Goal: Transaction & Acquisition: Purchase product/service

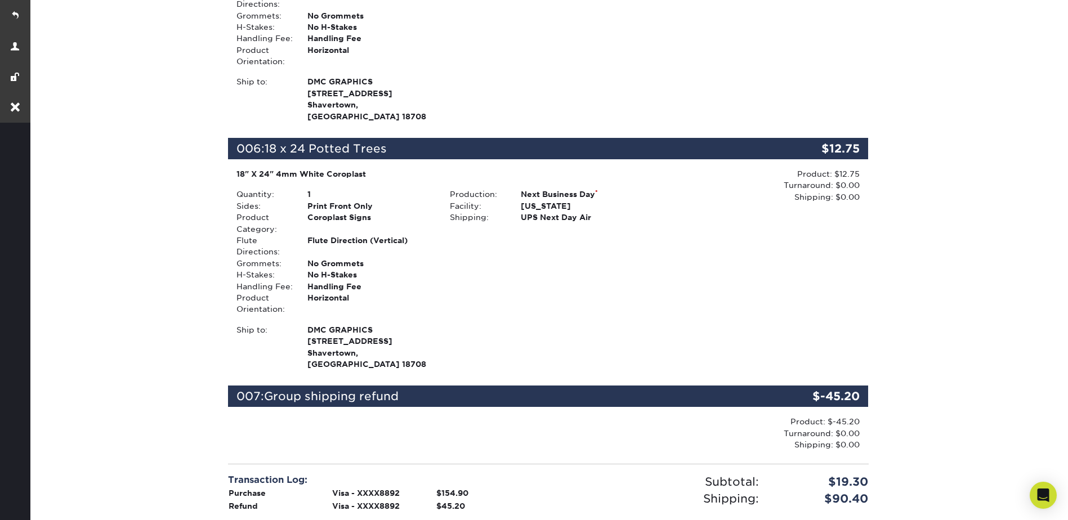
scroll to position [1463, 0]
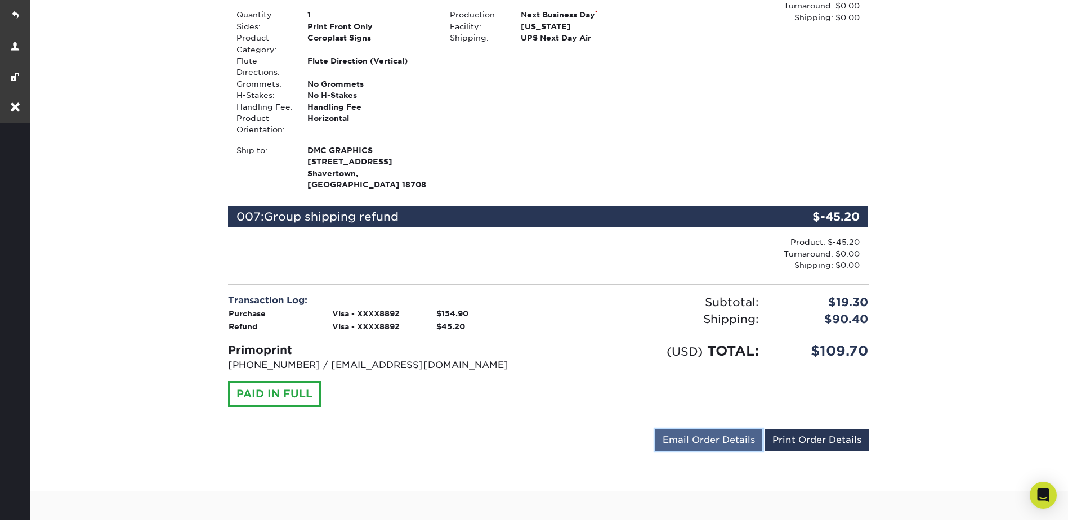
click at [693, 429] on link "Email Order Details" at bounding box center [708, 439] width 107 height 21
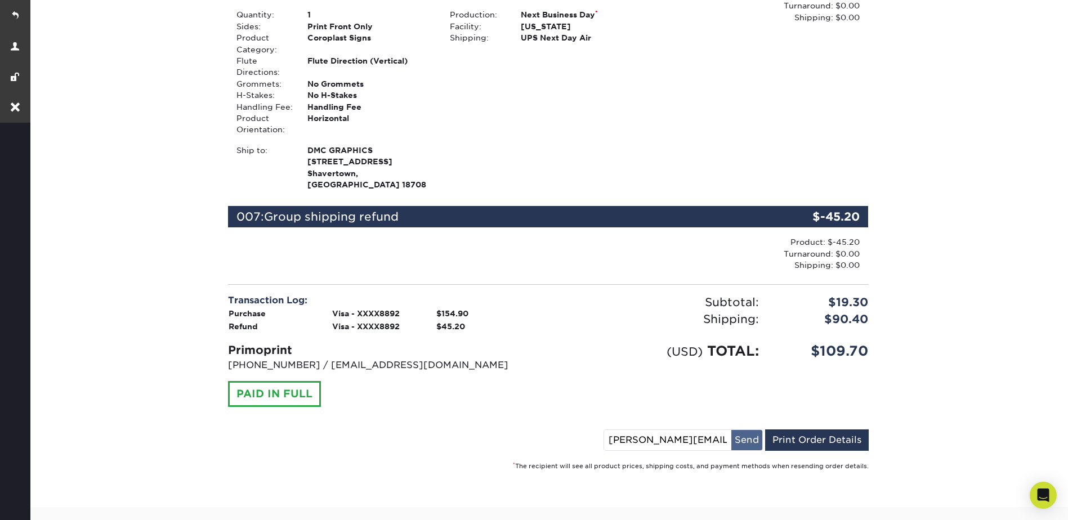
click at [750, 430] on button "Send" at bounding box center [746, 440] width 31 height 20
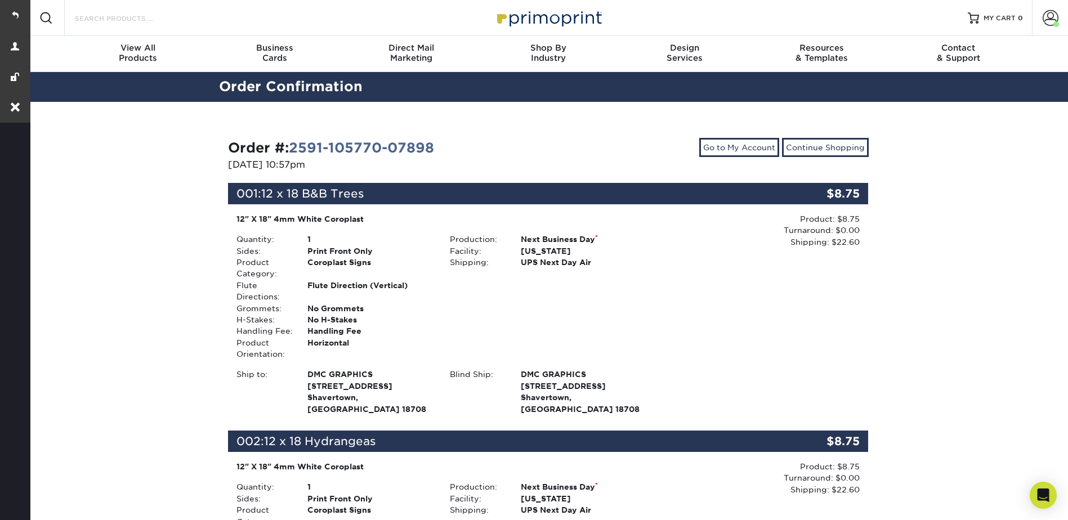
click at [133, 21] on input "Search Products" at bounding box center [129, 18] width 110 height 14
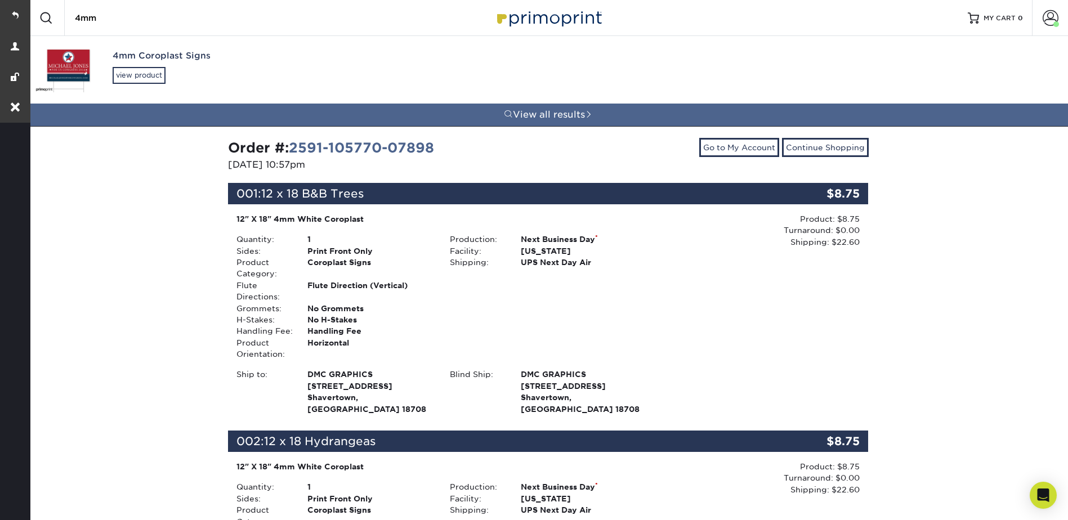
type input "4mm"
click at [147, 66] on div "4mm Coroplast Signs view product" at bounding box center [237, 66] width 249 height 61
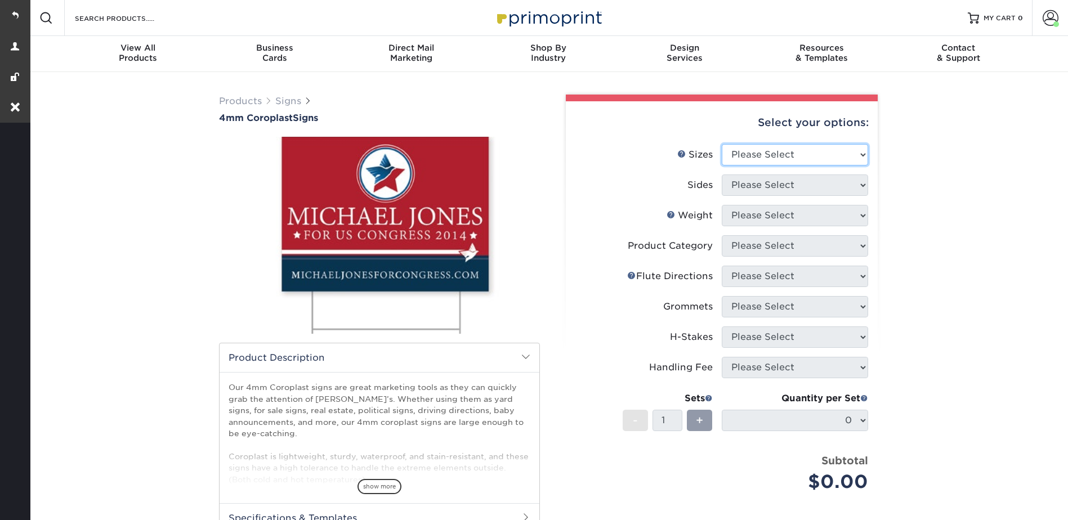
drag, startPoint x: 753, startPoint y: 145, endPoint x: 755, endPoint y: 151, distance: 5.9
click at [753, 145] on select "Please Select 12" x 18" 18" x 24" 24" x 24" 24" x 36"" at bounding box center [795, 154] width 146 height 21
select select "12.00x18.00"
click at [722, 144] on select "Please Select 12" x 18" 18" x 24" 24" x 24" 24" x 36"" at bounding box center [795, 154] width 146 height 21
drag, startPoint x: 762, startPoint y: 180, endPoint x: 762, endPoint y: 190, distance: 10.1
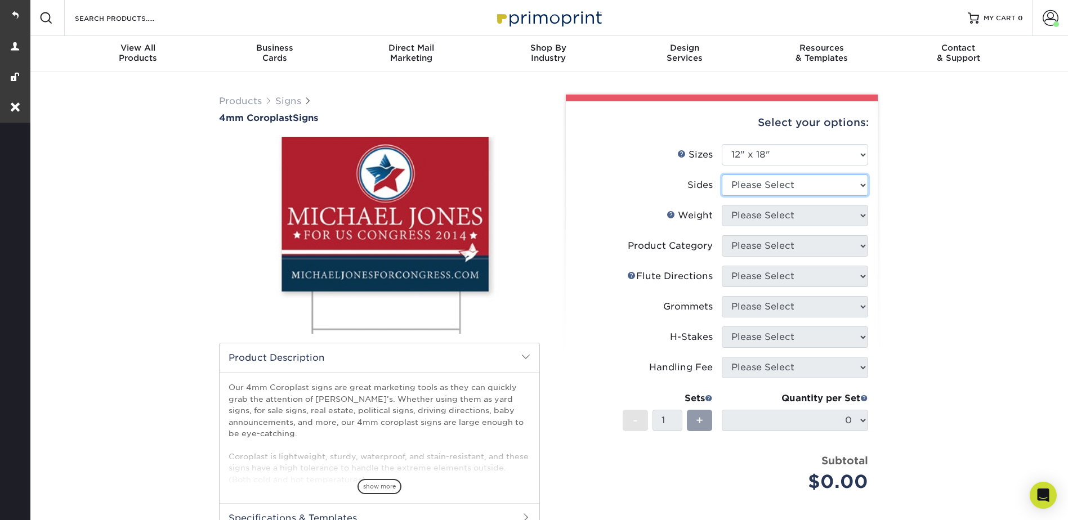
click at [762, 180] on select "Please Select Print Both Sides Print Front Only" at bounding box center [795, 184] width 146 height 21
select select "32d3c223-f82c-492b-b915-ba065a00862f"
click at [722, 174] on select "Please Select Print Both Sides Print Front Only" at bounding box center [795, 184] width 146 height 21
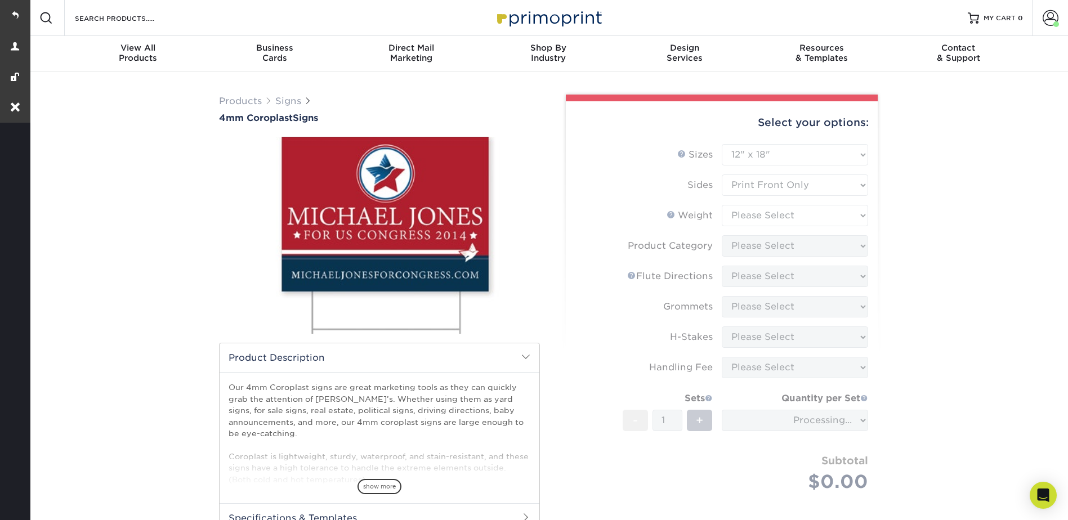
click at [753, 213] on form "Sizes Help Sizes Please Select 12" x 18" 18" x 24" 24" x 24" 24" x 36" Sides Pl…" at bounding box center [722, 331] width 294 height 374
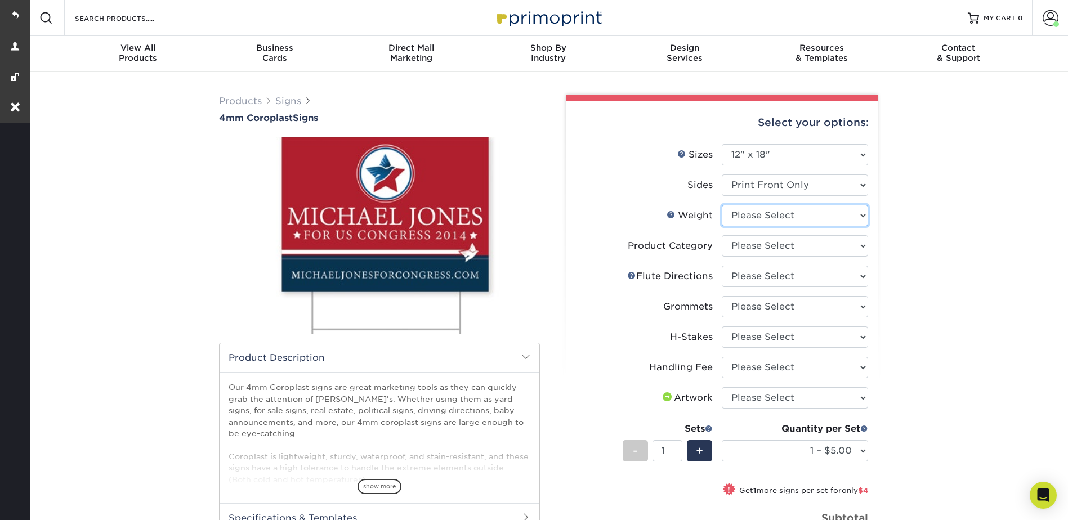
drag, startPoint x: 753, startPoint y: 213, endPoint x: 754, endPoint y: 225, distance: 12.4
click at [753, 213] on select "Please Select 4CORO" at bounding box center [795, 215] width 146 height 21
select select "4CORO"
click at [722, 205] on select "Please Select 4CORO" at bounding box center [795, 215] width 146 height 21
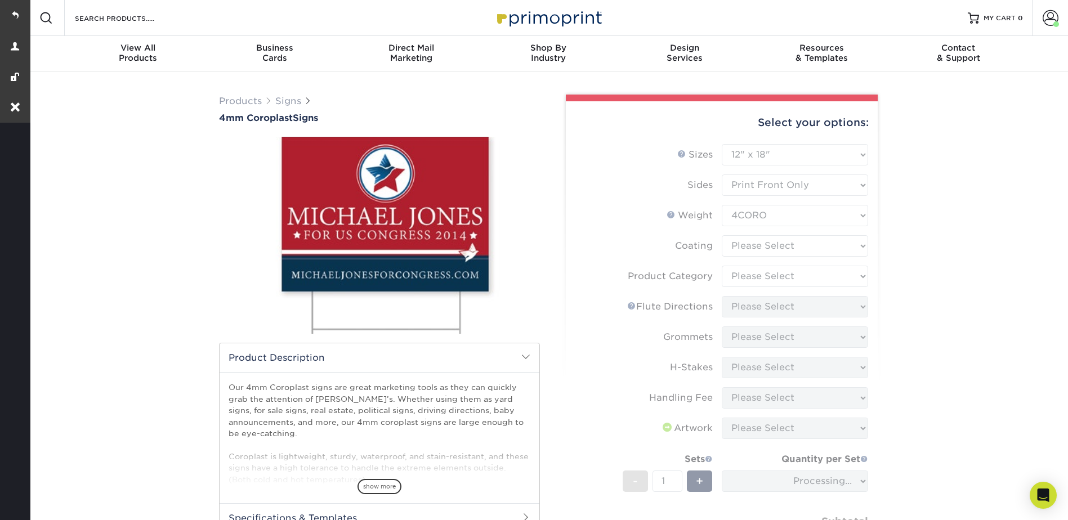
click at [747, 245] on form "Sizes Help Sizes Please Select 12" x 18" 18" x 24" 24" x 24" 24" x 36" Sides Pl…" at bounding box center [722, 361] width 294 height 435
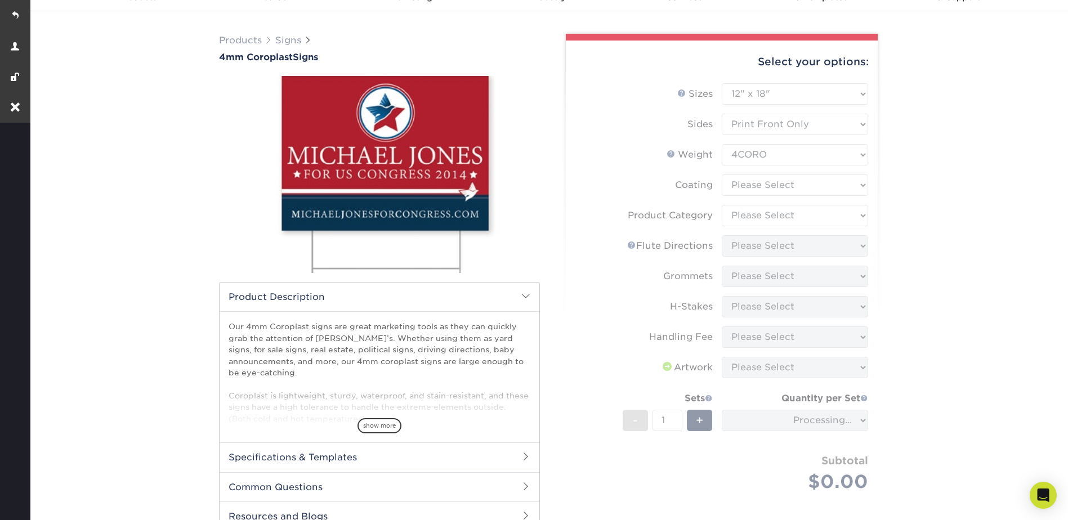
scroll to position [113, 0]
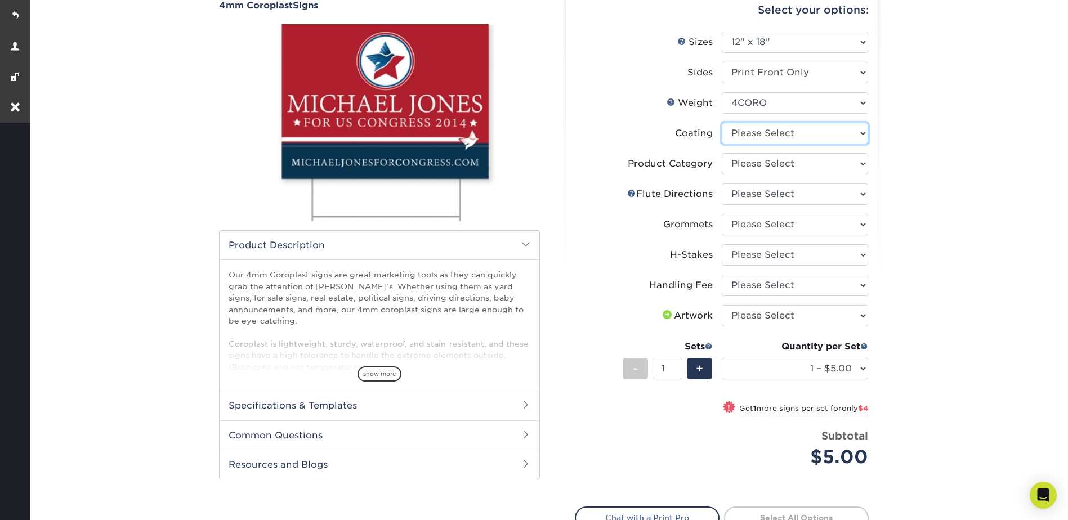
click at [750, 132] on select at bounding box center [795, 133] width 146 height 21
select select "3e7618de-abca-4bda-9f97-8b9129e913d8"
click at [722, 123] on select at bounding box center [795, 133] width 146 height 21
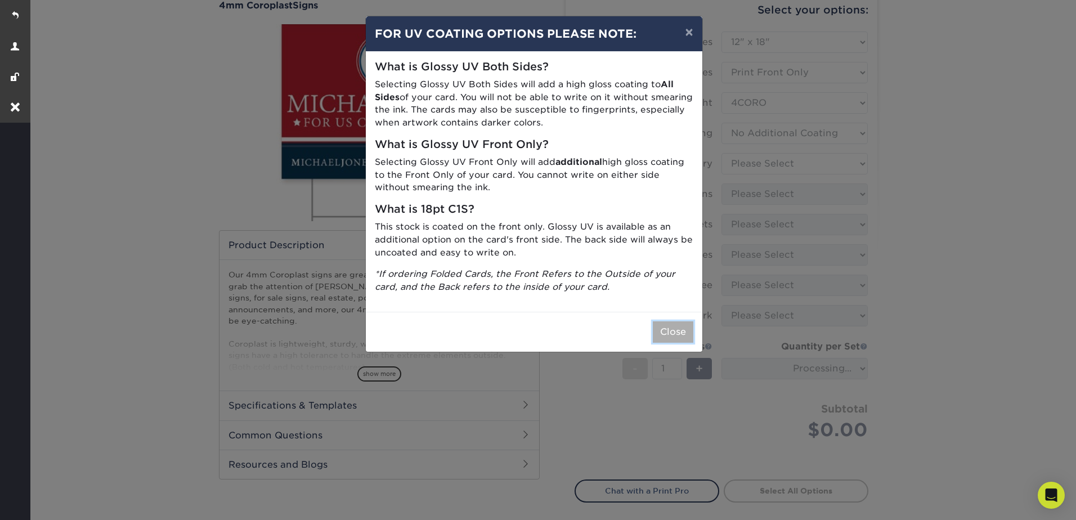
click at [660, 330] on button "Close" at bounding box center [673, 331] width 41 height 21
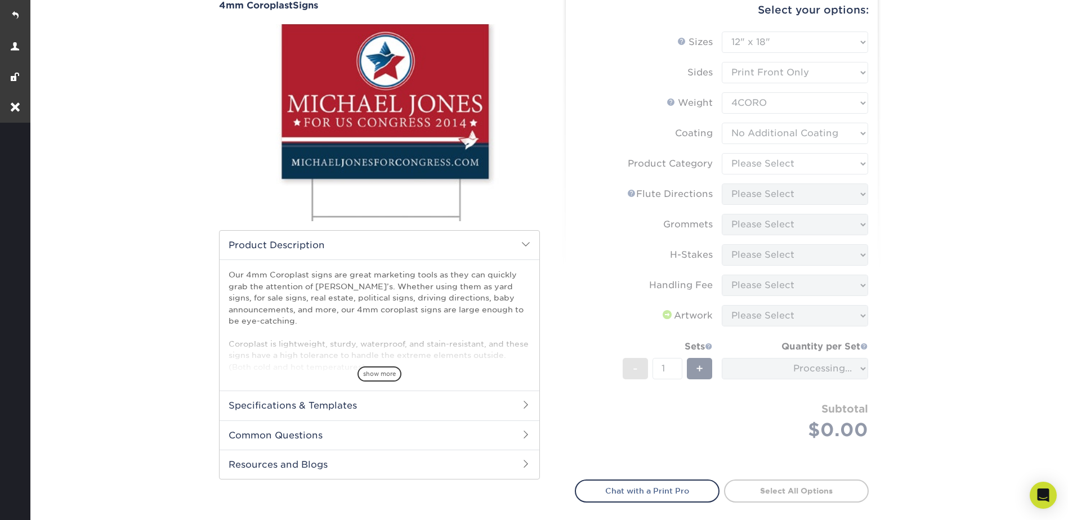
click at [749, 159] on form "Sizes Help Sizes Please Select 12" x 18" 18" x 24" 24" x 24" 24" x 36" Sides Pl…" at bounding box center [722, 249] width 294 height 435
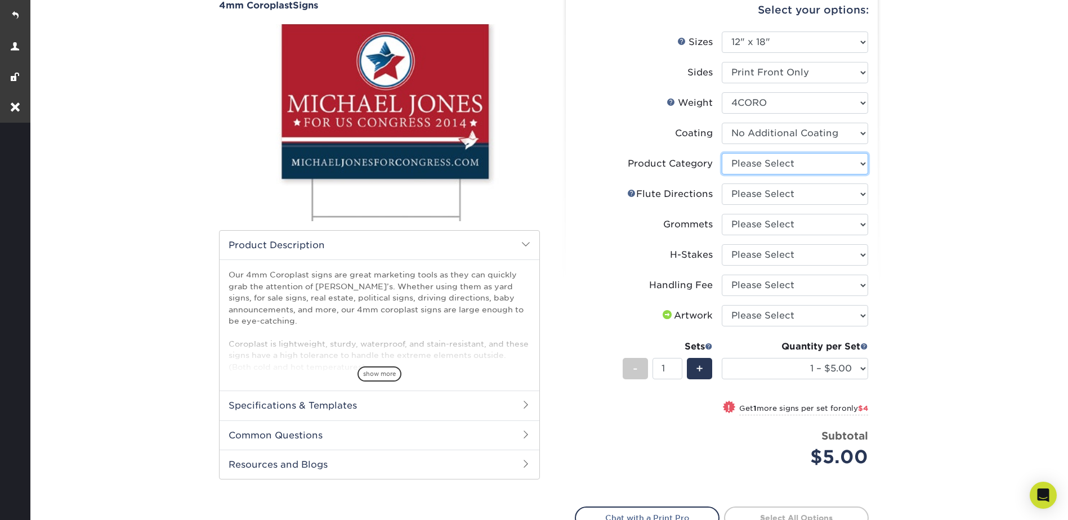
click at [751, 162] on select "Please Select Coroplast Signs" at bounding box center [795, 163] width 146 height 21
select select "b3582ed5-6912-492c-8440-2cc51afdb8e1"
click at [722, 153] on select "Please Select Coroplast Signs" at bounding box center [795, 163] width 146 height 21
click at [745, 196] on select "Please Select Flute Direction (Horizontal) Flute Direction (Vertical)" at bounding box center [795, 193] width 146 height 21
select select "b9474d6d-25b7-40b8-b284-85b7690982f8"
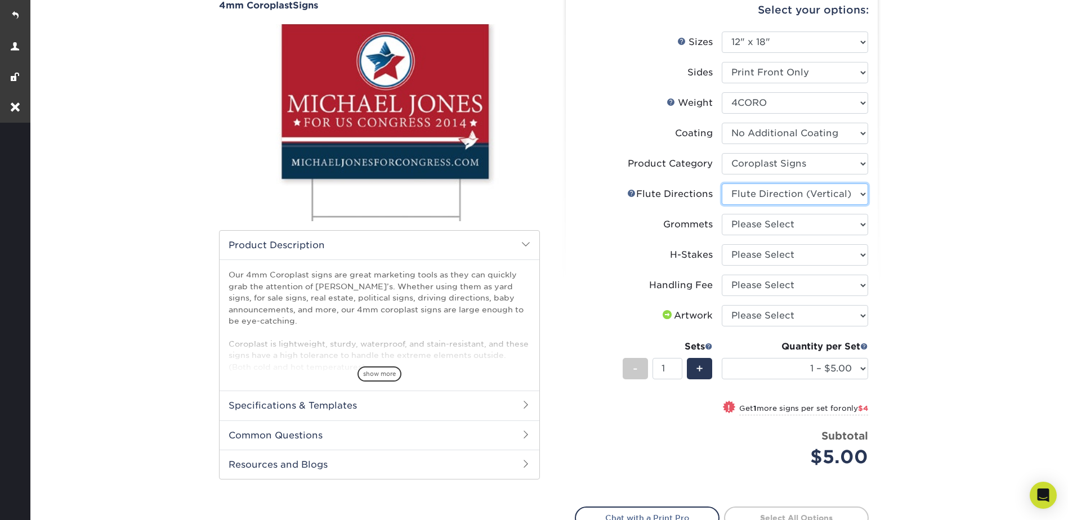
click at [722, 183] on select "Please Select Flute Direction (Horizontal) Flute Direction (Vertical)" at bounding box center [795, 193] width 146 height 21
click at [744, 226] on select "Please Select No Grommets Yes, Grommet All 4 Corners Yes, Grommets Top Corners …" at bounding box center [795, 224] width 146 height 21
select select "90d329df-db80-4206-b821-ff9d3f363977"
click at [722, 214] on select "Please Select No Grommets Yes, Grommet All 4 Corners Yes, Grommets Top Corners …" at bounding box center [795, 224] width 146 height 21
click at [743, 250] on select "Please Select No H-Stakes Yes" at bounding box center [795, 254] width 146 height 21
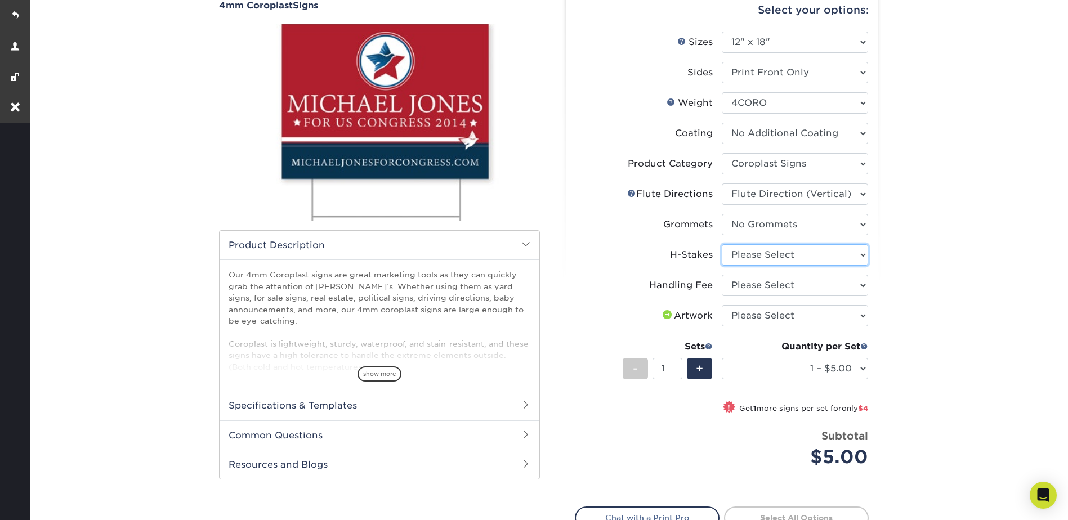
select select "aec992a9-897e-40ed-b45c-8ce74849ba63"
click at [722, 244] on select "Please Select No H-Stakes Yes" at bounding box center [795, 254] width 146 height 21
click at [747, 282] on select "Please Select Handling Fee" at bounding box center [795, 285] width 146 height 21
select select "ab74c079-444c-4260-ae6a-e09bdee8073c"
click at [722, 275] on select "Please Select Handling Fee" at bounding box center [795, 285] width 146 height 21
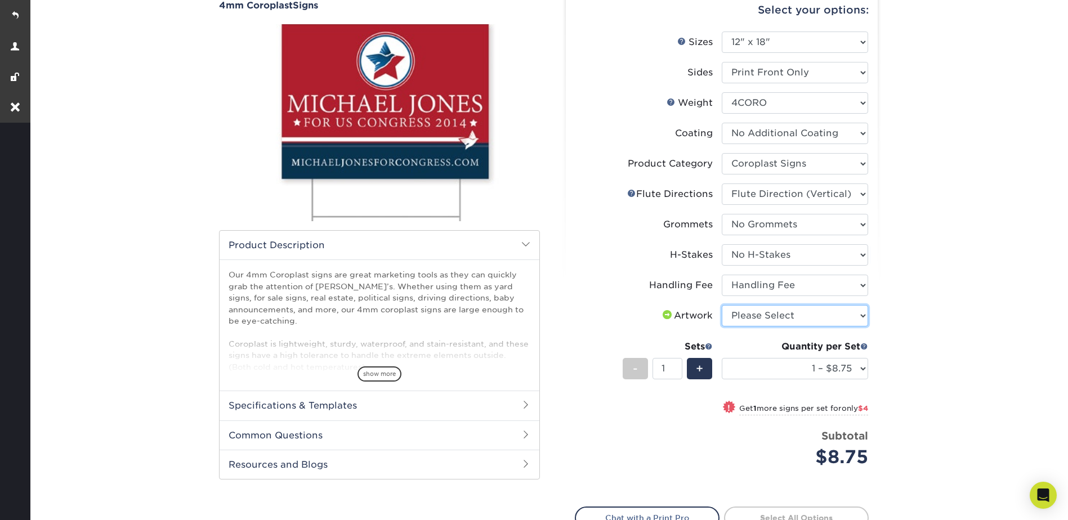
click at [743, 313] on select "Please Select I will upload files I need a design - $50" at bounding box center [795, 315] width 146 height 21
select select "upload"
click at [722, 305] on select "Please Select I will upload files I need a design - $50" at bounding box center [795, 315] width 146 height 21
click at [951, 223] on div "Products Signs 4mm Coroplast Signs /" at bounding box center [548, 298] width 1040 height 678
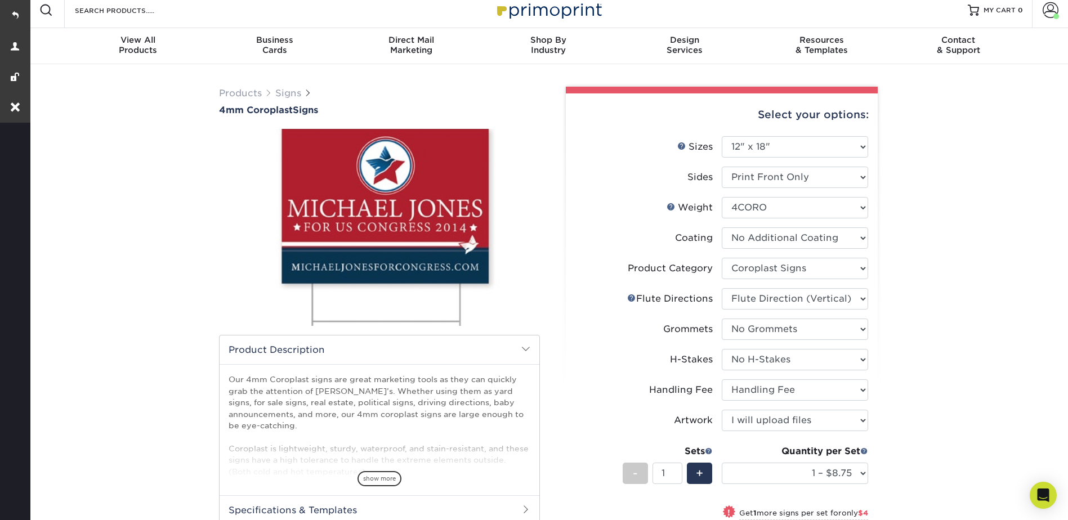
scroll to position [0, 0]
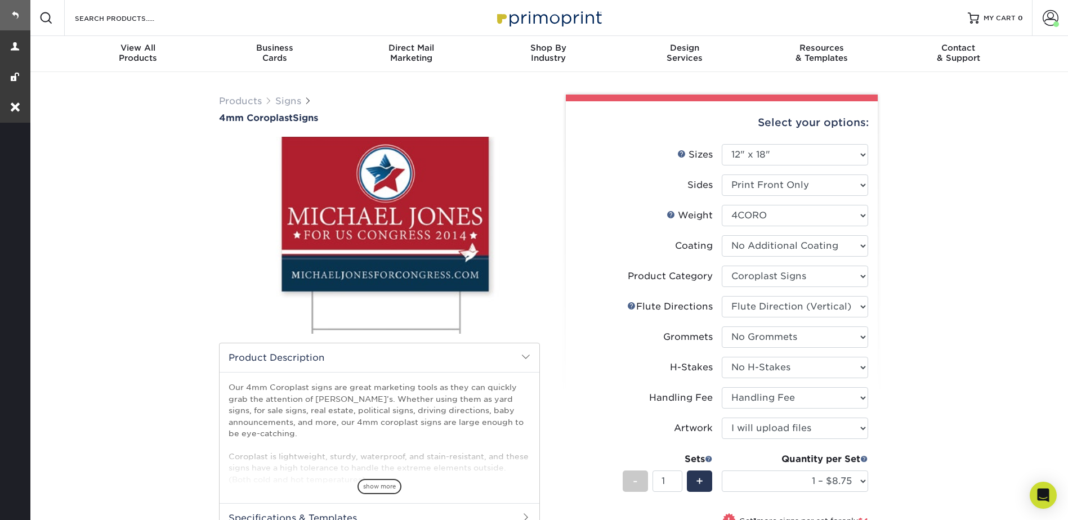
click at [19, 13] on link at bounding box center [15, 15] width 30 height 30
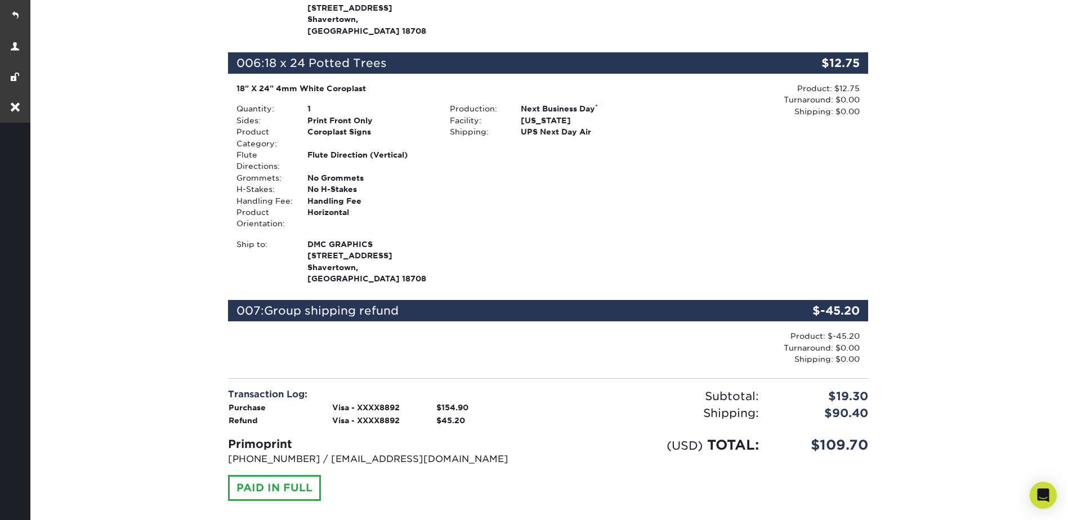
scroll to position [1407, 0]
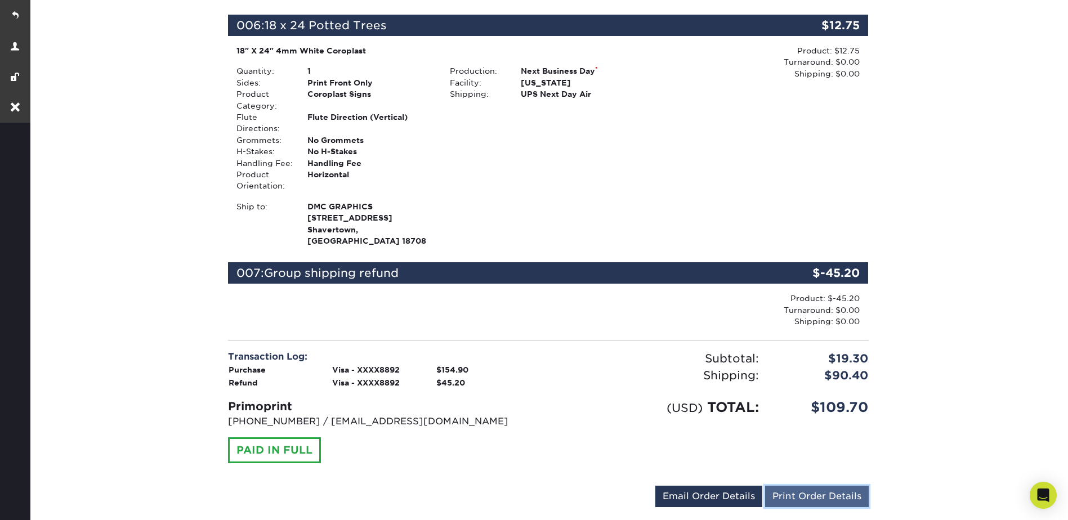
click at [819, 486] on link "Print Order Details" at bounding box center [817, 496] width 104 height 21
click at [581, 107] on div "Production: Next Business Day * Facility: [US_STATE] Shipping: UPS Next Day Air" at bounding box center [547, 128] width 213 height 126
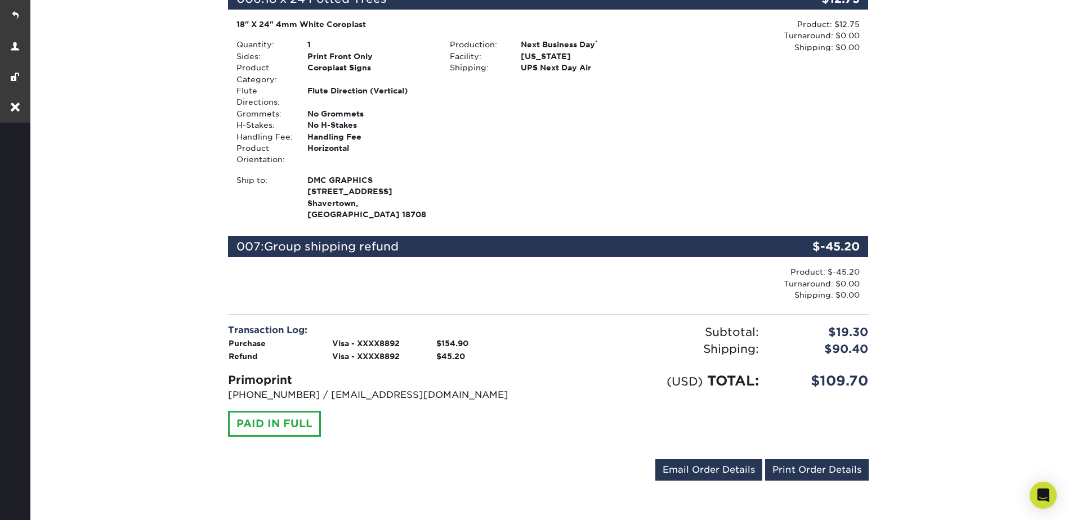
scroll to position [1520, 0]
